Goal: Check status: Check status

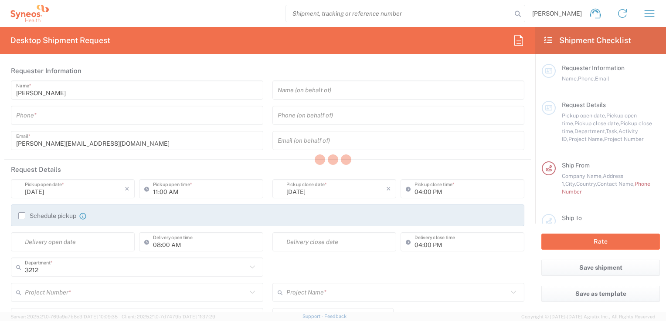
type input "Syneos Health France SARL"
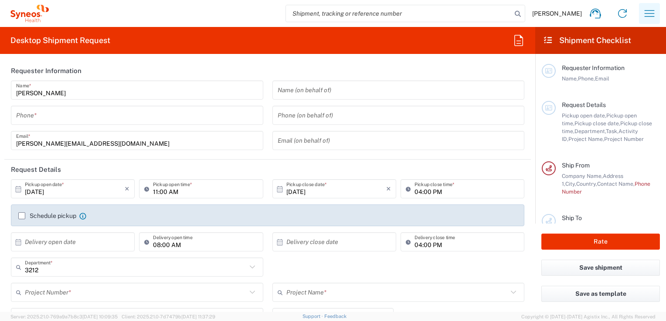
click at [652, 17] on icon "button" at bounding box center [649, 13] width 10 height 7
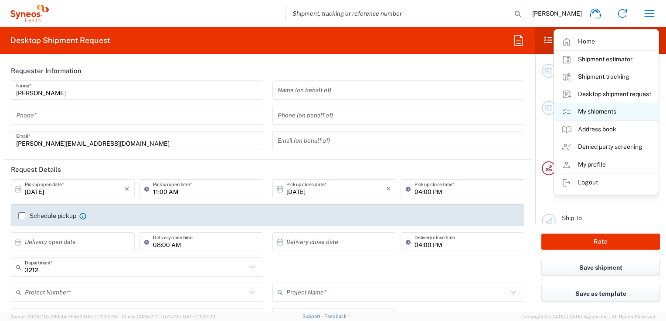
click at [598, 112] on link "My shipments" at bounding box center [606, 111] width 104 height 17
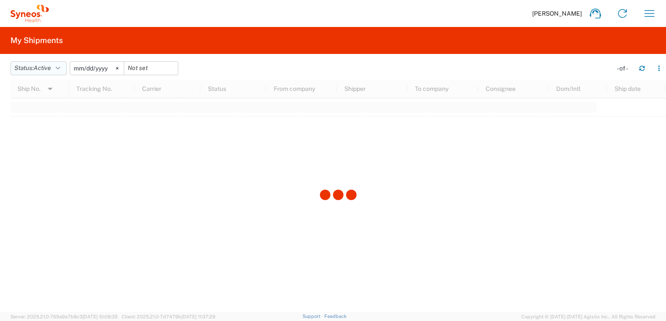
click at [57, 70] on button "Status: Active" at bounding box center [38, 68] width 56 height 14
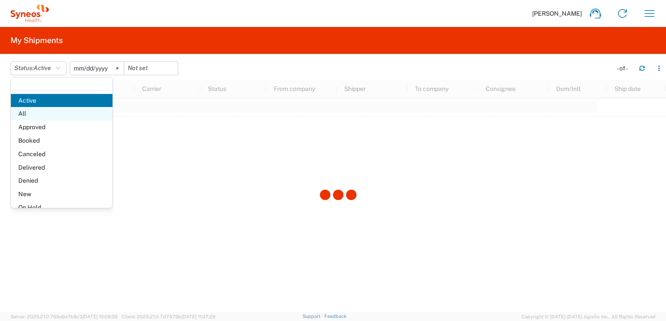
click at [37, 116] on span "All" at bounding box center [61, 114] width 101 height 14
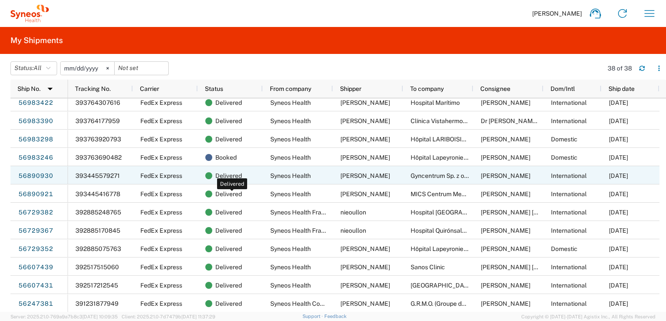
scroll to position [437, 0]
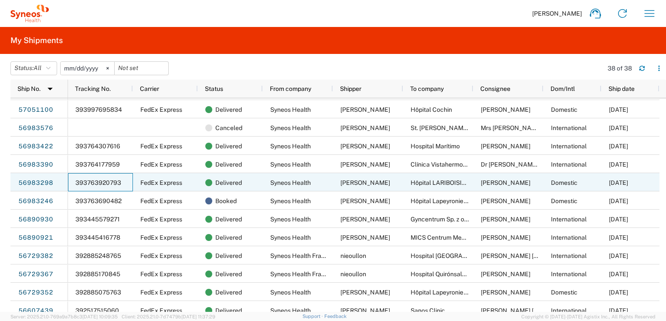
drag, startPoint x: 122, startPoint y: 182, endPoint x: 76, endPoint y: 184, distance: 46.7
click at [76, 184] on div "393763920793" at bounding box center [100, 182] width 65 height 18
click at [76, 184] on span "393763920793" at bounding box center [98, 182] width 46 height 7
drag, startPoint x: 77, startPoint y: 183, endPoint x: 122, endPoint y: 186, distance: 45.4
click at [121, 186] on div "393763920793" at bounding box center [100, 182] width 65 height 18
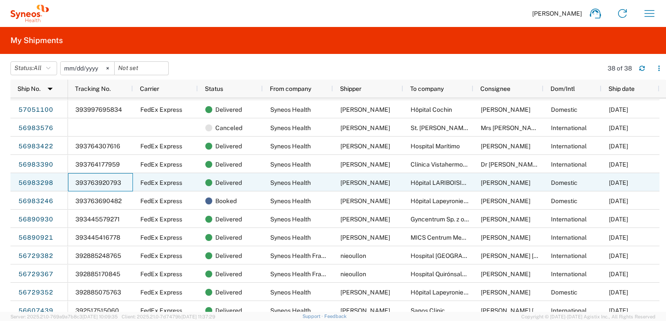
drag, startPoint x: 122, startPoint y: 182, endPoint x: 78, endPoint y: 186, distance: 43.7
click at [78, 186] on div "393763920793" at bounding box center [100, 182] width 65 height 18
click at [82, 183] on span "393763920793" at bounding box center [98, 182] width 46 height 7
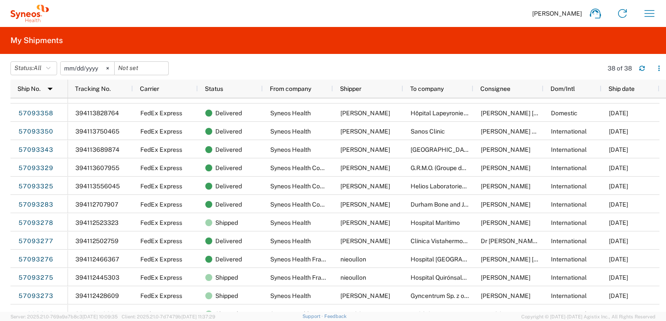
scroll to position [95, 0]
